Goal: Information Seeking & Learning: Find specific fact

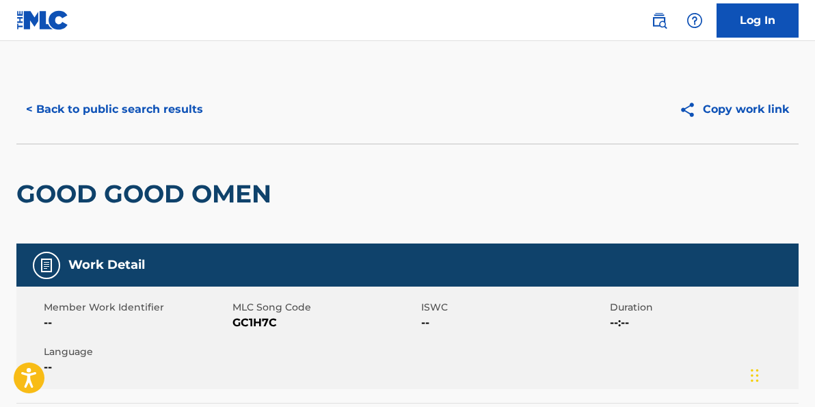
click at [69, 114] on button "< Back to public search results" at bounding box center [114, 109] width 196 height 34
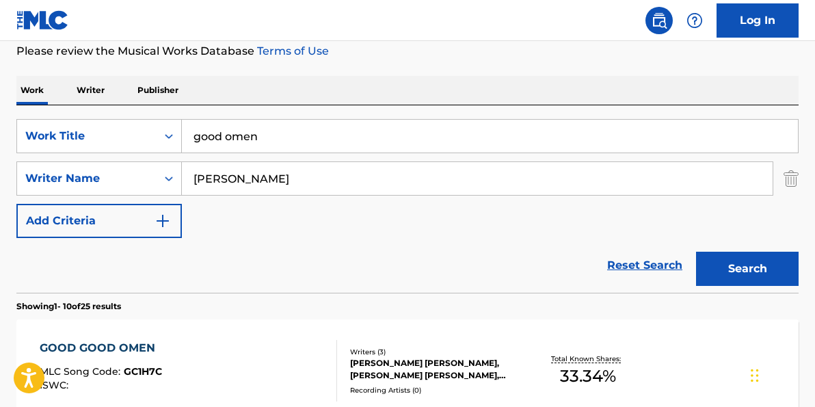
scroll to position [58, 0]
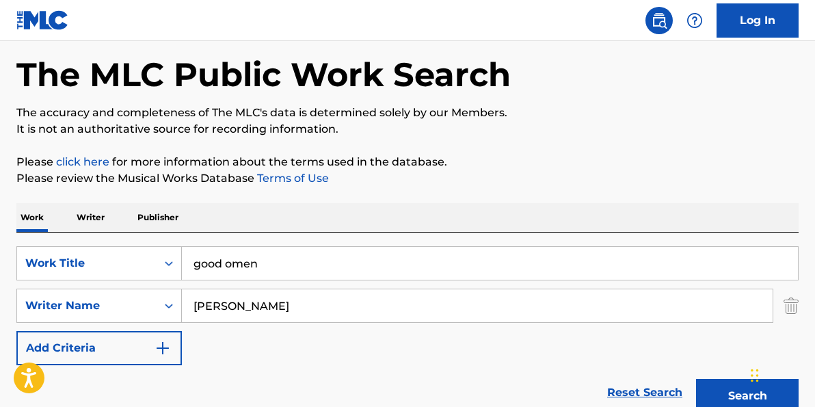
drag, startPoint x: 272, startPoint y: 261, endPoint x: 209, endPoint y: 233, distance: 68.5
click at [161, 254] on div "SearchWithCriteria0e5d5aa9-4e49-4a5e-9966-fbdedf6f68ab Work Title good omen" at bounding box center [407, 263] width 782 height 34
click at [245, 266] on input "blin" at bounding box center [490, 263] width 616 height 33
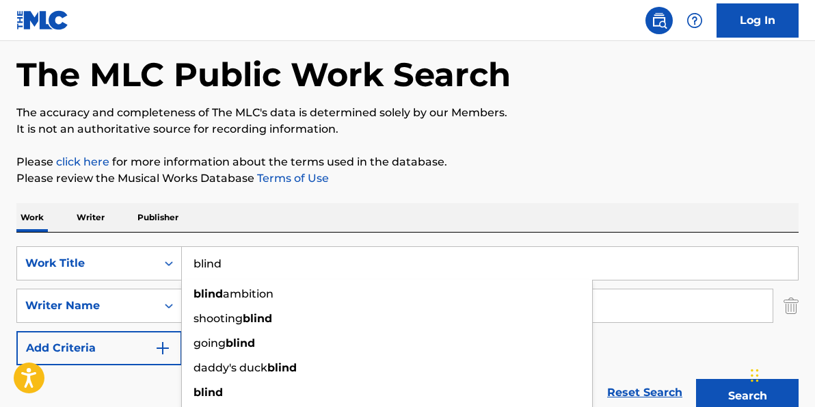
type input "blind"
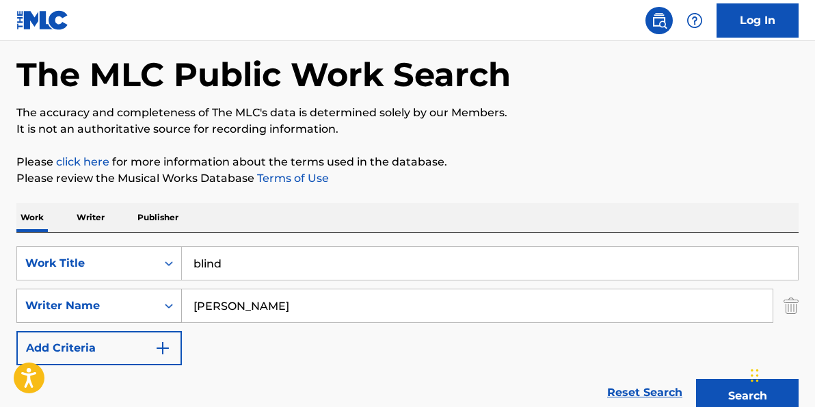
drag, startPoint x: 222, startPoint y: 300, endPoint x: 98, endPoint y: 295, distance: 123.2
click at [98, 295] on div "SearchWithCriteriaf1b517ed-733e-4afb-b39d-1ada7e1362ab Writer Name [PERSON_NAME]" at bounding box center [407, 306] width 782 height 34
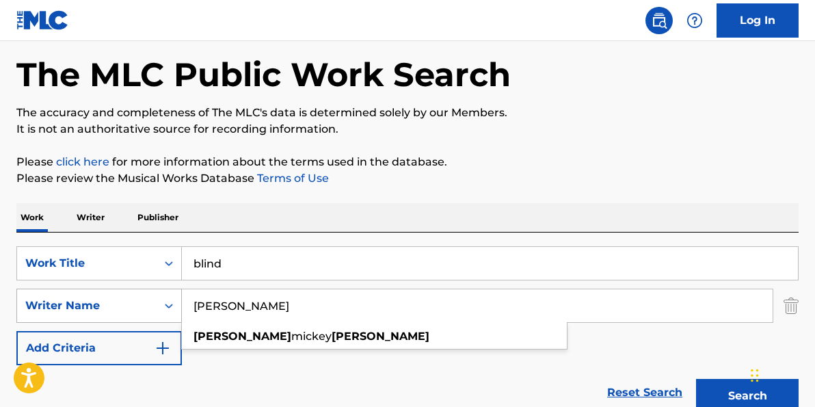
type input "[PERSON_NAME]"
click at [748, 396] on button "Search" at bounding box center [747, 396] width 103 height 34
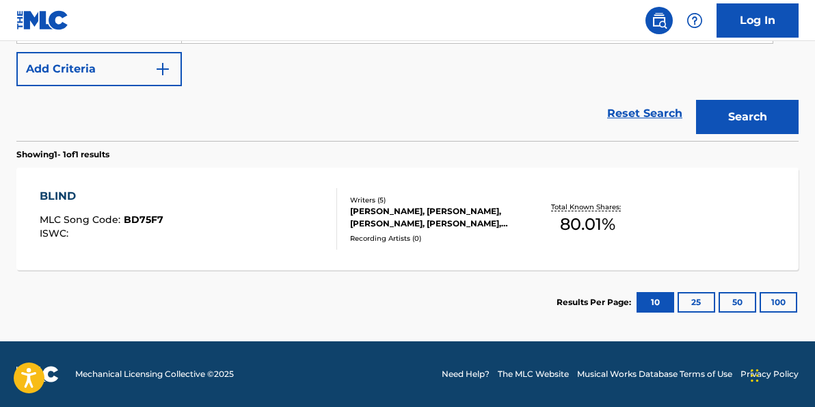
scroll to position [337, 0]
click at [440, 220] on div "[PERSON_NAME], [PERSON_NAME], [PERSON_NAME], [PERSON_NAME], [PERSON_NAME]" at bounding box center [436, 217] width 173 height 25
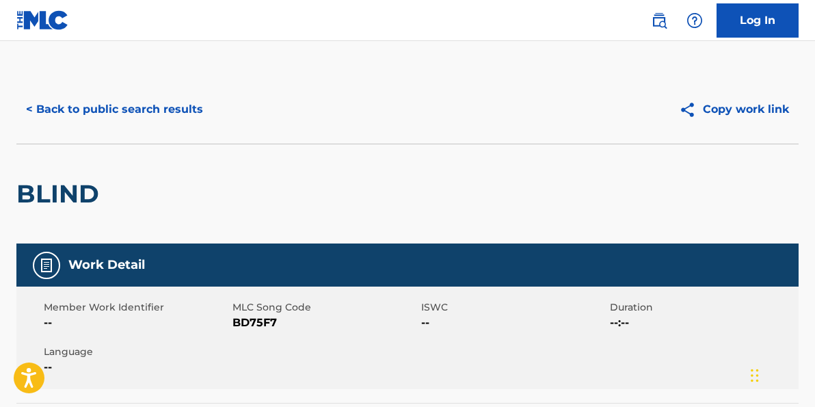
click at [106, 111] on button "< Back to public search results" at bounding box center [114, 109] width 196 height 34
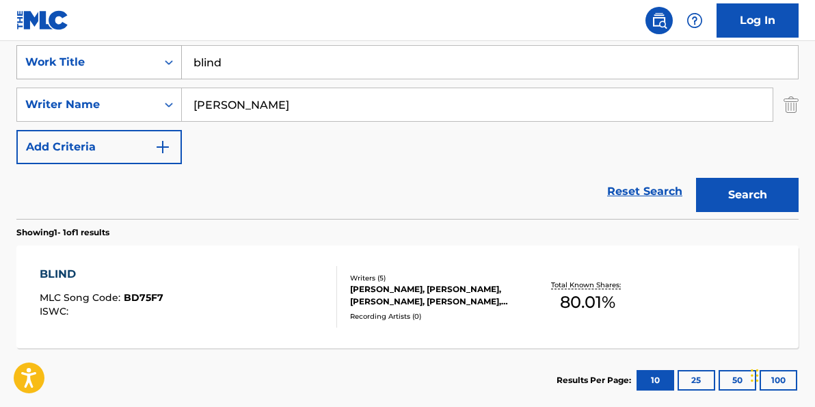
drag, startPoint x: 118, startPoint y: 51, endPoint x: 102, endPoint y: 49, distance: 16.5
click at [102, 49] on div "SearchWithCriteria0e5d5aa9-4e49-4a5e-9966-fbdedf6f68ab Work Title blind" at bounding box center [407, 62] width 782 height 34
type input "hard to quit it"
click at [748, 195] on button "Search" at bounding box center [747, 195] width 103 height 34
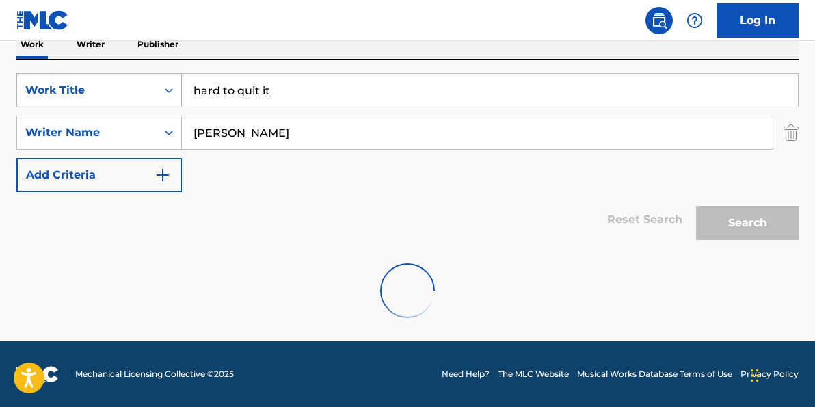
scroll to position [231, 0]
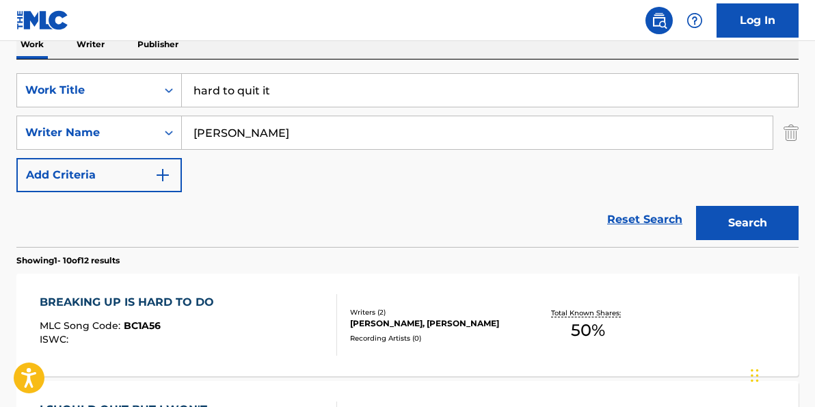
click at [446, 321] on div "[PERSON_NAME], [PERSON_NAME]" at bounding box center [436, 323] width 173 height 12
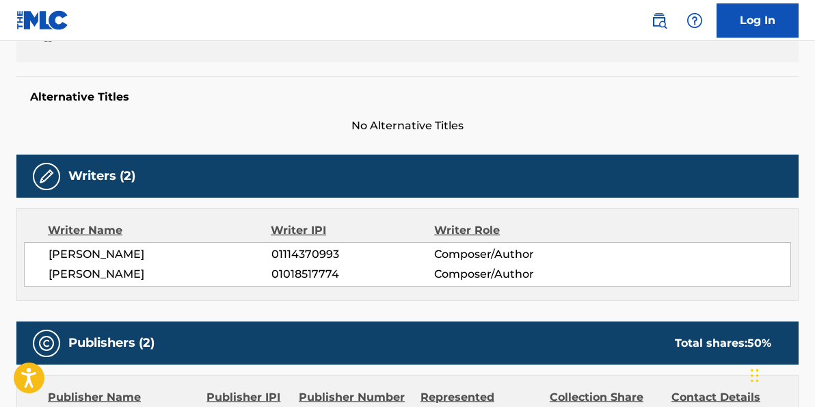
scroll to position [267, 0]
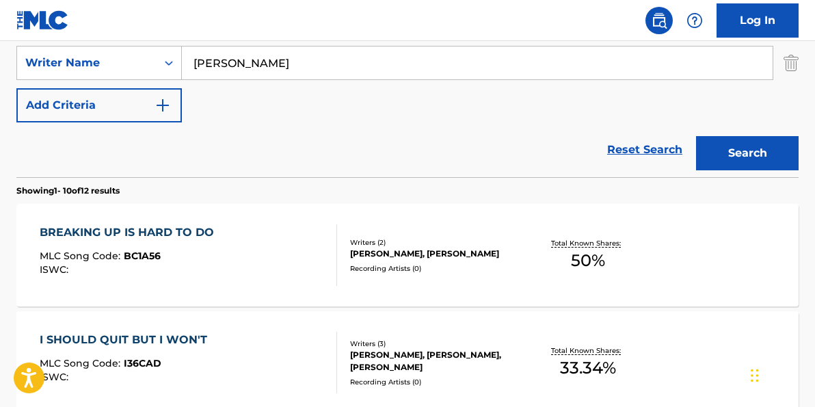
scroll to position [363, 0]
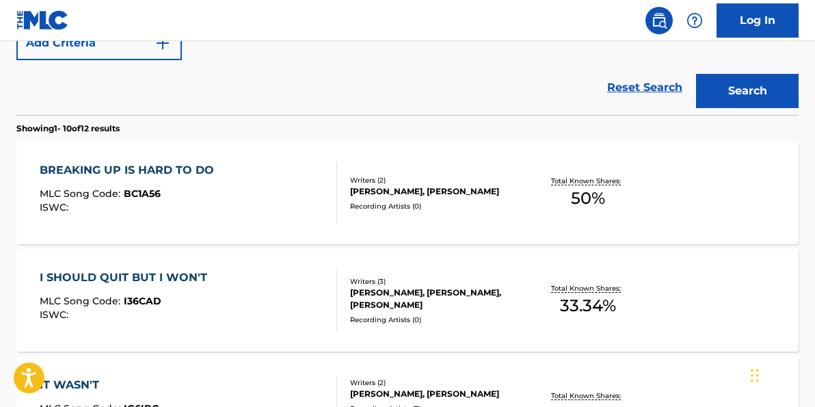
click at [461, 298] on div "[PERSON_NAME], [PERSON_NAME], [PERSON_NAME]" at bounding box center [436, 299] width 173 height 25
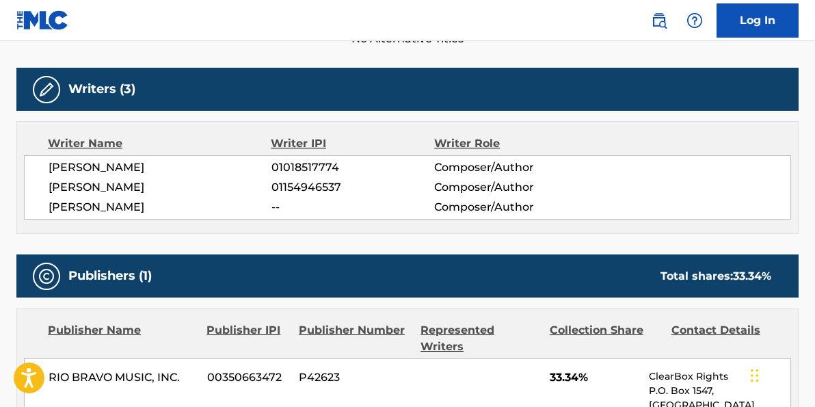
scroll to position [413, 0]
